Goal: Check status: Check status

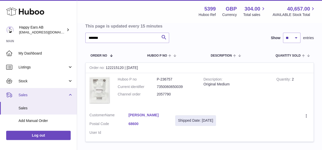
click at [40, 100] on link "Sales" at bounding box center [38, 95] width 77 height 14
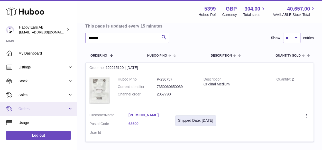
click at [39, 106] on ul "My Dashboard Listings Not with Huboo Listings with Huboo Bundles Stock Stock St…" at bounding box center [38, 122] width 77 height 153
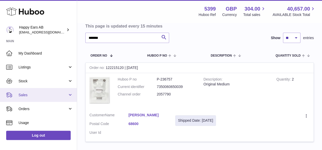
click at [37, 92] on link "Sales" at bounding box center [38, 95] width 77 height 14
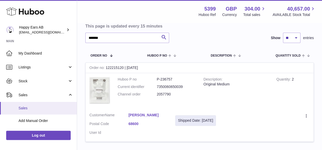
click at [31, 103] on link "Sales" at bounding box center [38, 108] width 77 height 13
click at [22, 108] on span "Sales" at bounding box center [46, 108] width 55 height 5
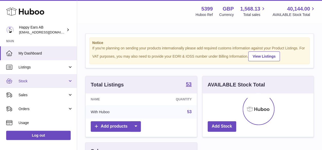
scroll to position [80, 111]
click at [55, 81] on span "Stock" at bounding box center [43, 81] width 49 height 5
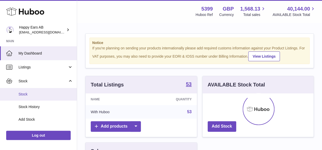
click at [31, 99] on link "Stock" at bounding box center [38, 94] width 77 height 13
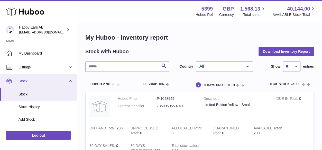
click at [22, 79] on span "Stock" at bounding box center [43, 81] width 49 height 5
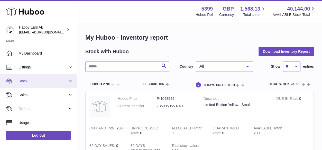
click at [29, 81] on span "Stock" at bounding box center [43, 81] width 49 height 5
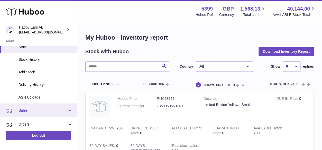
scroll to position [77, 0]
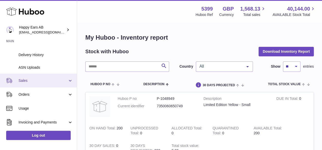
click at [26, 80] on span "Sales" at bounding box center [43, 80] width 49 height 5
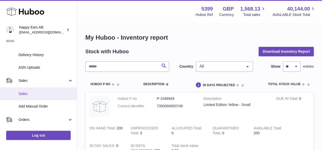
click at [30, 92] on span "Sales" at bounding box center [46, 93] width 55 height 5
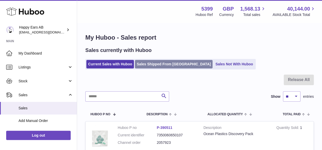
click at [151, 65] on link "Sales Shipped From [GEOGRAPHIC_DATA]" at bounding box center [174, 64] width 78 height 8
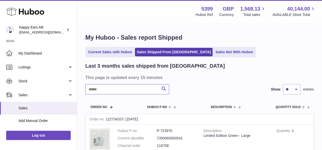
click at [143, 88] on input "text" at bounding box center [127, 89] width 84 height 10
paste input "******"
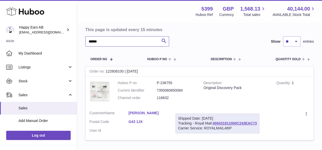
scroll to position [51, 0]
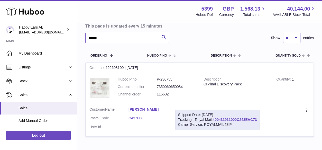
type input "******"
click at [238, 118] on link "400431911000C243EAC73" at bounding box center [235, 120] width 44 height 4
